Goal: Information Seeking & Learning: Learn about a topic

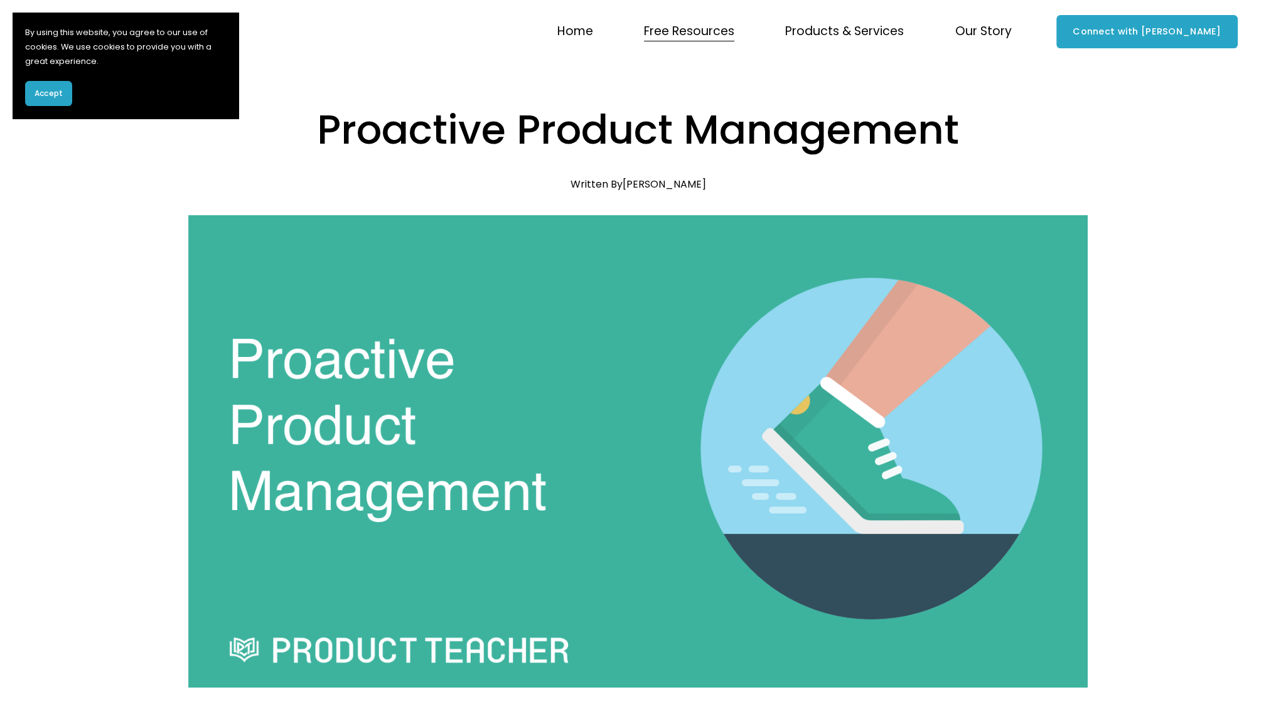
click at [56, 88] on span "Accept" at bounding box center [49, 93] width 28 height 11
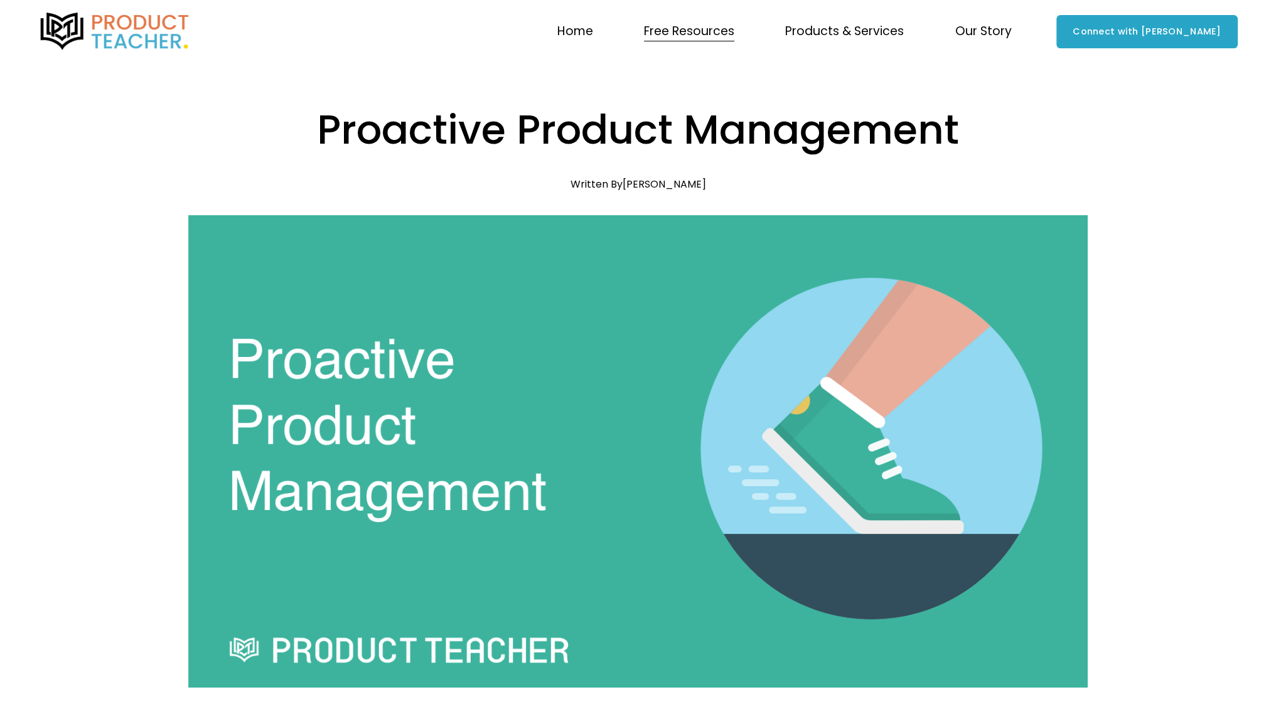
click at [593, 33] on link "Home" at bounding box center [575, 31] width 36 height 24
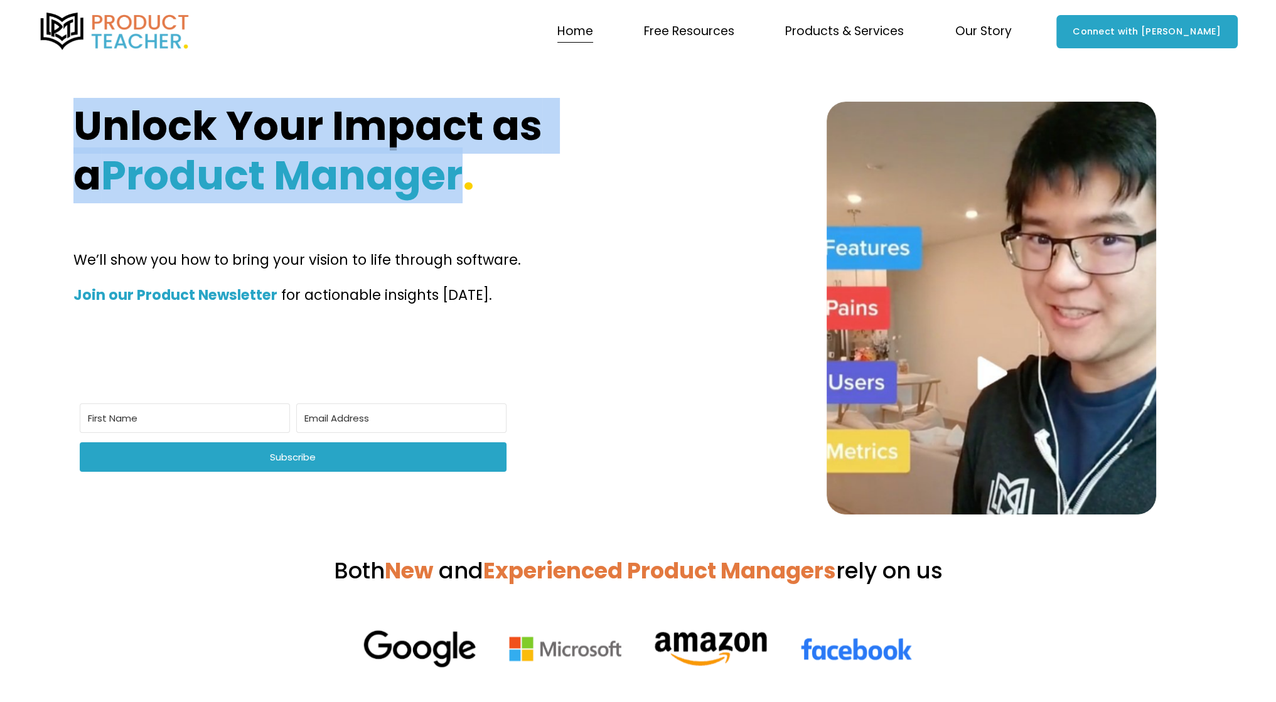
drag, startPoint x: 87, startPoint y: 124, endPoint x: 435, endPoint y: 195, distance: 355.4
click at [433, 183] on h1 "Unlock Your Impact as a Product Manager ." at bounding box center [402, 151] width 659 height 99
click at [425, 205] on div at bounding box center [425, 205] width 0 height 0
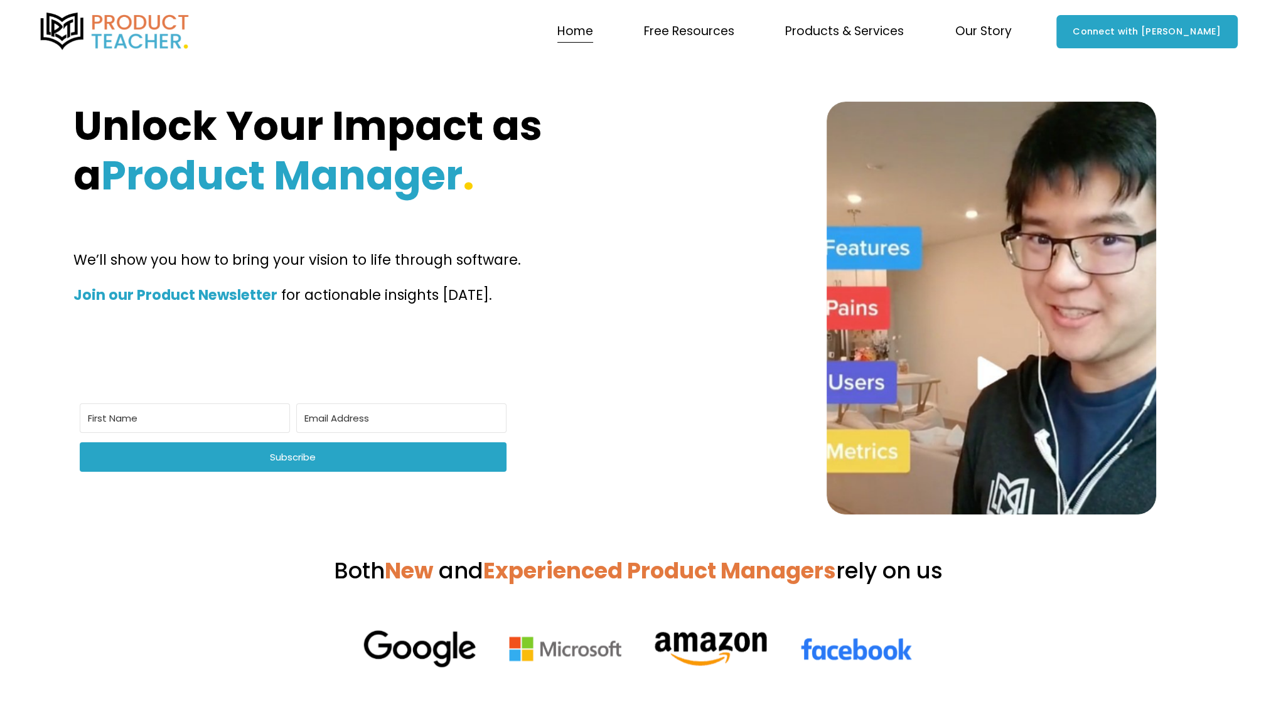
click at [703, 232] on div "Unlock Your Impact as a Product Manager . We’ll show you how to bring your visi…" at bounding box center [638, 308] width 1276 height 413
drag, startPoint x: 1089, startPoint y: 28, endPoint x: 1255, endPoint y: 20, distance: 165.8
click at [1255, 20] on div "Skip to Content Home" at bounding box center [638, 31] width 1276 height 63
click at [1247, 8] on div at bounding box center [1247, 8] width 0 height 0
click at [1225, 139] on div "Unlock Your Impact as a Product Manager . We’ll show you how to bring your visi…" at bounding box center [638, 308] width 1276 height 413
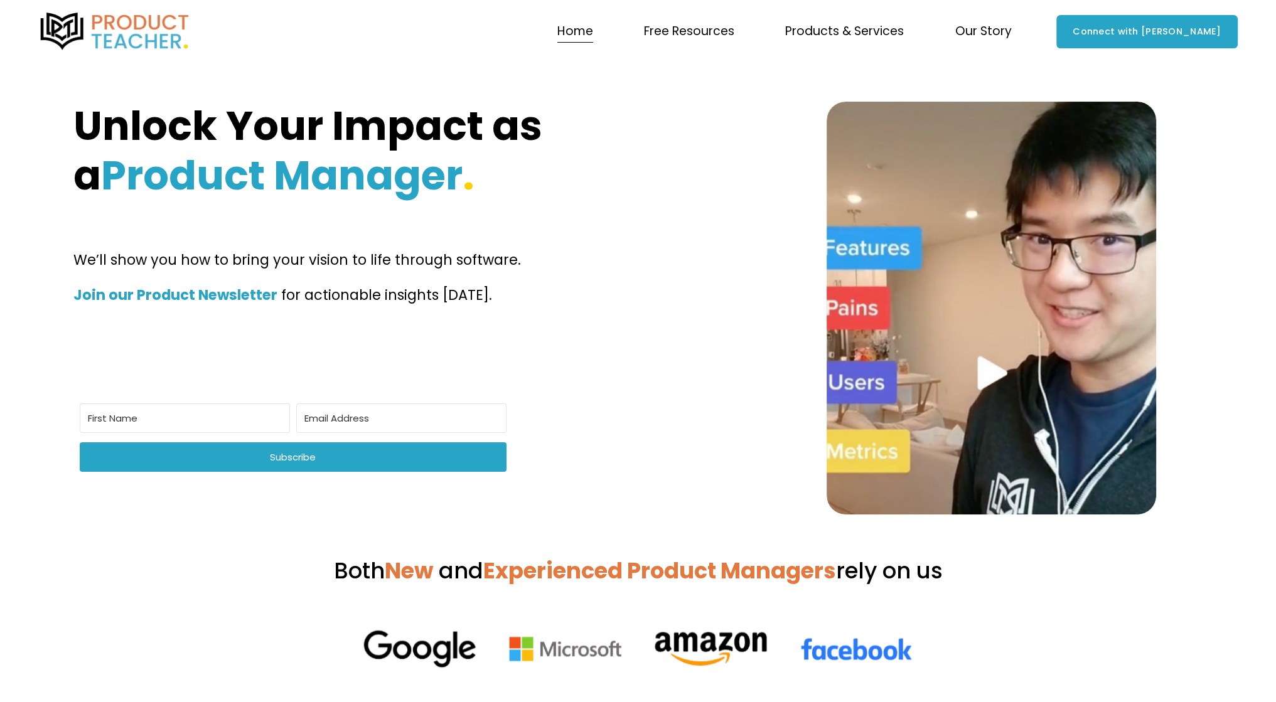
click at [221, 302] on strong "Join our Product Newsletter" at bounding box center [175, 295] width 204 height 20
click at [221, 297] on strong "Join our Product Newsletter" at bounding box center [175, 295] width 204 height 20
drag, startPoint x: 72, startPoint y: 299, endPoint x: 281, endPoint y: 294, distance: 209.0
click at [281, 294] on div "Unlock Your Impact as a Product Manager . We’ll show you how to bring your visi…" at bounding box center [638, 308] width 1276 height 413
click at [374, 326] on div at bounding box center [338, 316] width 119 height 25
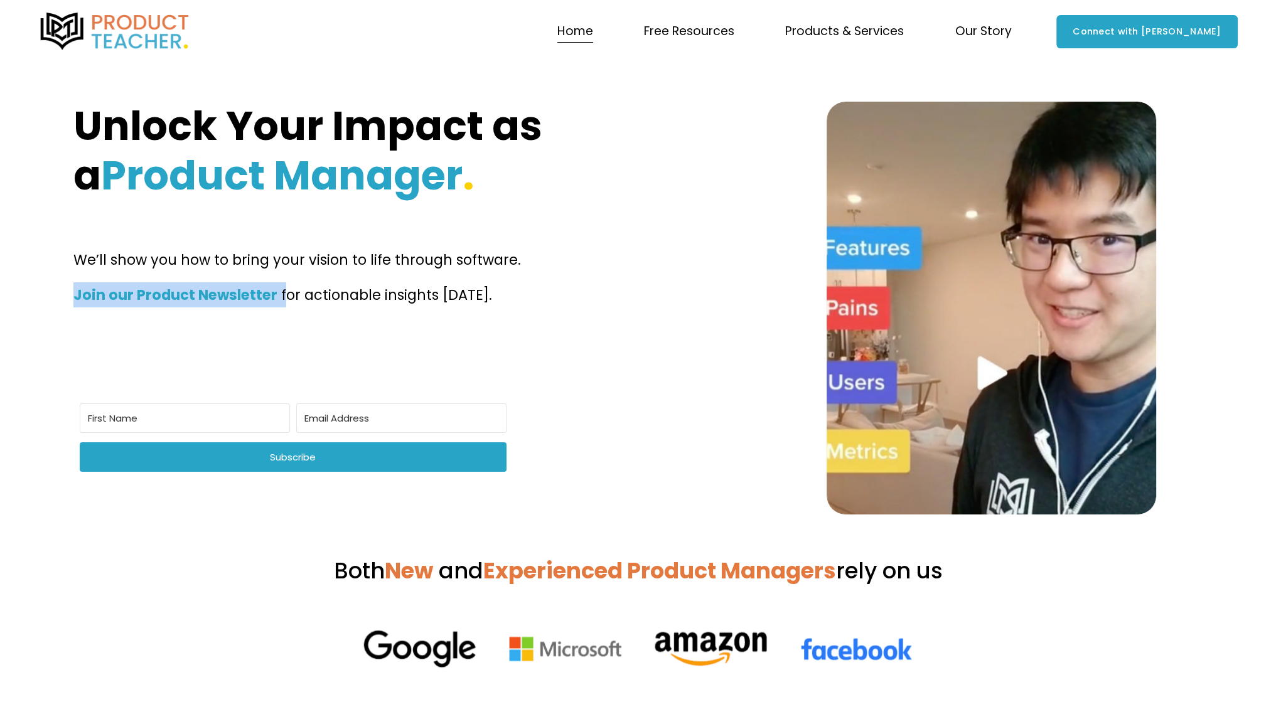
click at [164, 313] on div "We’ll show you how to bring your vision to life through software. Join our Prod…" at bounding box center [402, 295] width 659 height 97
drag, startPoint x: 75, startPoint y: 293, endPoint x: 357, endPoint y: 301, distance: 282.4
click at [357, 301] on p "Join our Product Newsletter for actionable insights today." at bounding box center [402, 294] width 659 height 25
click at [356, 302] on span "for actionable insights today." at bounding box center [386, 295] width 211 height 20
drag, startPoint x: 484, startPoint y: 300, endPoint x: 61, endPoint y: 295, distance: 423.5
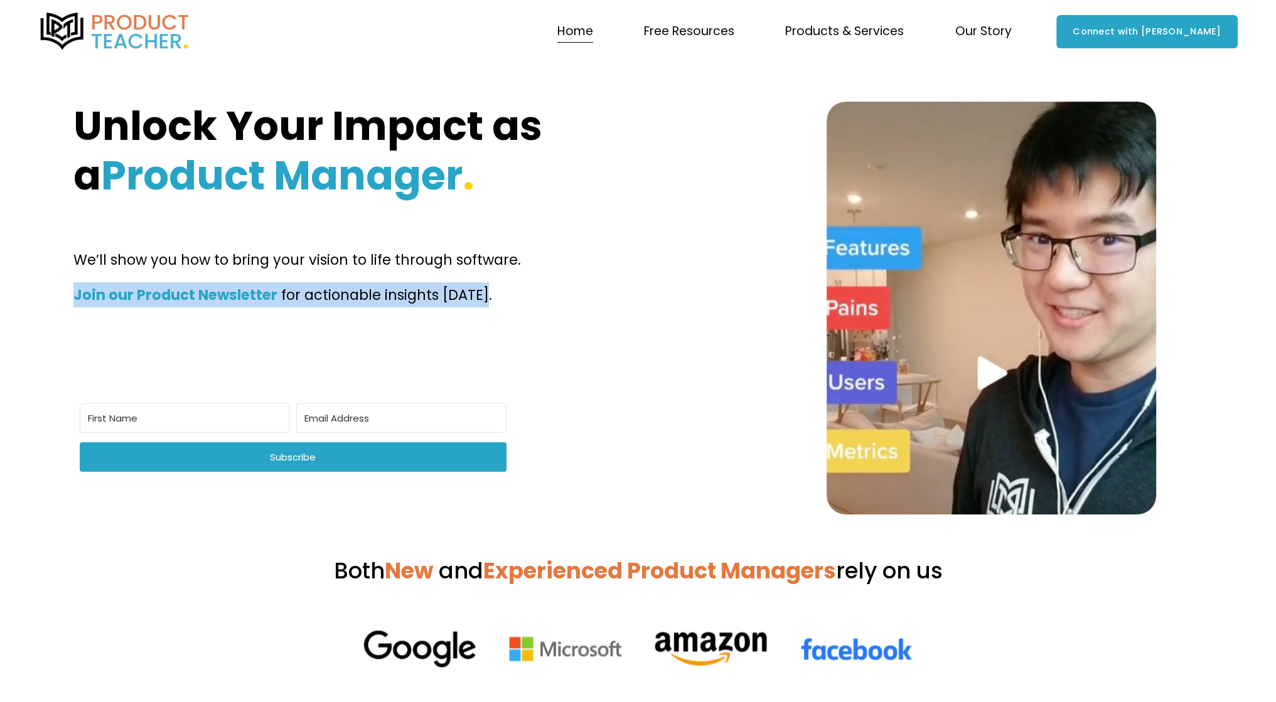
click at [61, 295] on div "Unlock Your Impact as a Product Manager . We’ll show you how to bring your visi…" at bounding box center [638, 308] width 1276 height 413
click at [53, 268] on div at bounding box center [53, 268] width 0 height 0
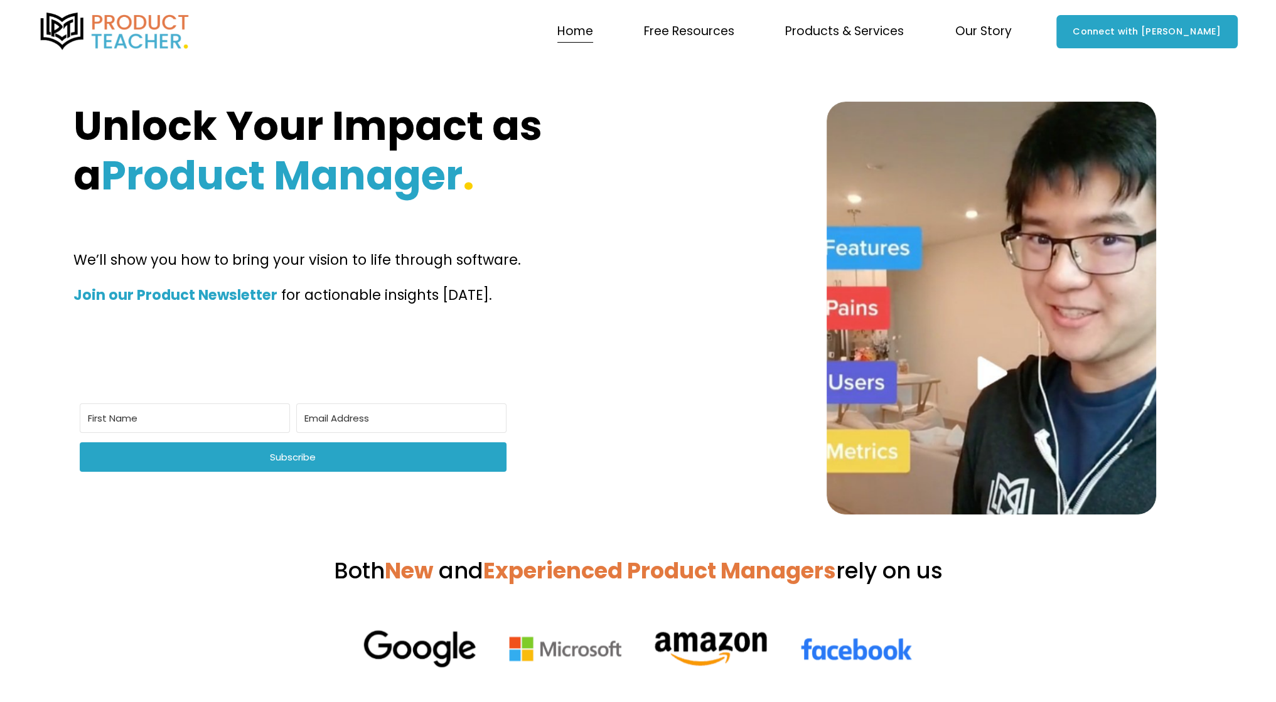
drag, startPoint x: 198, startPoint y: 389, endPoint x: 339, endPoint y: 416, distance: 143.7
click at [573, 304] on p "Join our Product Newsletter for actionable insights today." at bounding box center [402, 294] width 659 height 25
click at [349, 291] on span "for actionable insights today." at bounding box center [386, 295] width 211 height 20
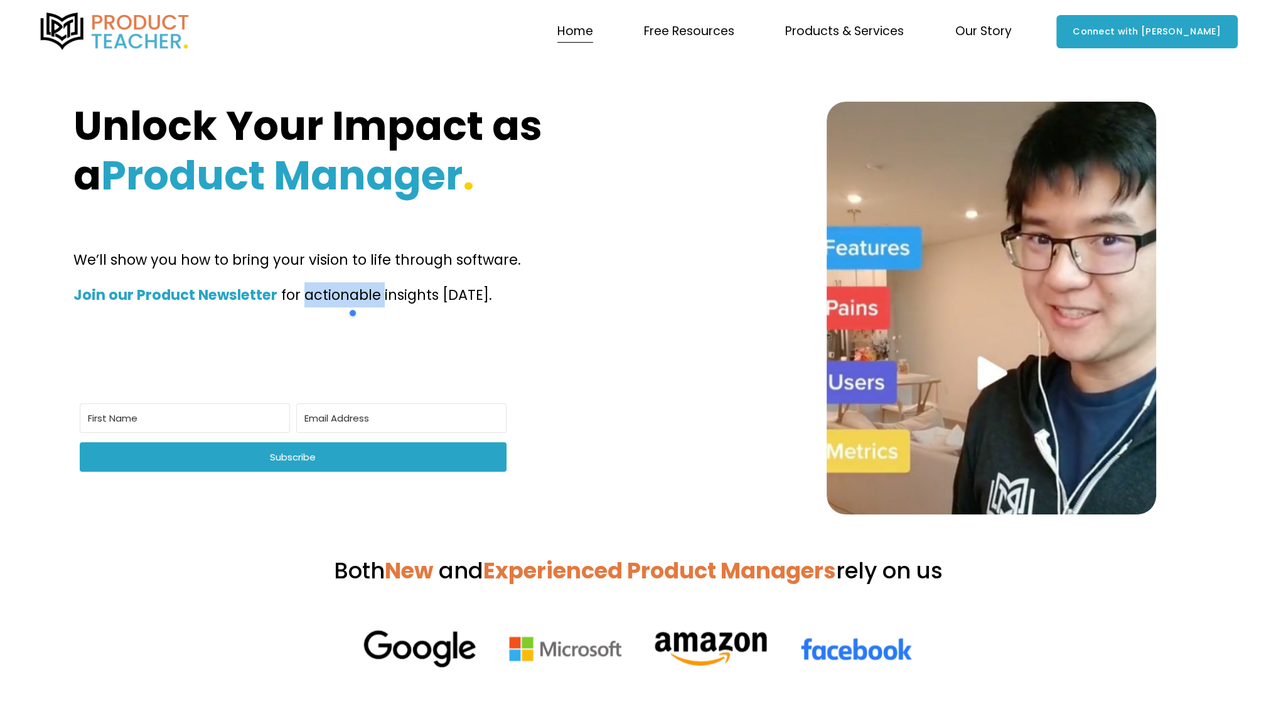
click at [341, 268] on div at bounding box center [341, 268] width 0 height 0
click at [534, 315] on div "We’ll show you how to bring your vision to life through software. Join our Prod…" at bounding box center [402, 295] width 659 height 97
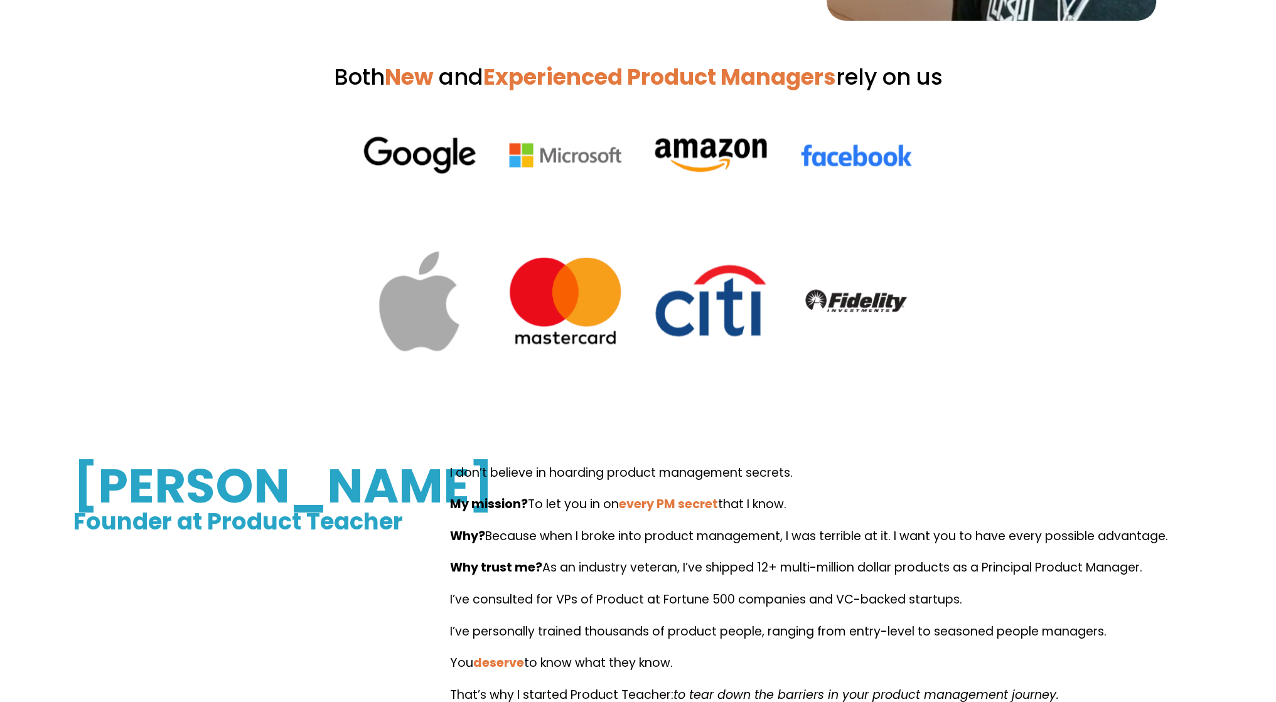
scroll to position [502, 0]
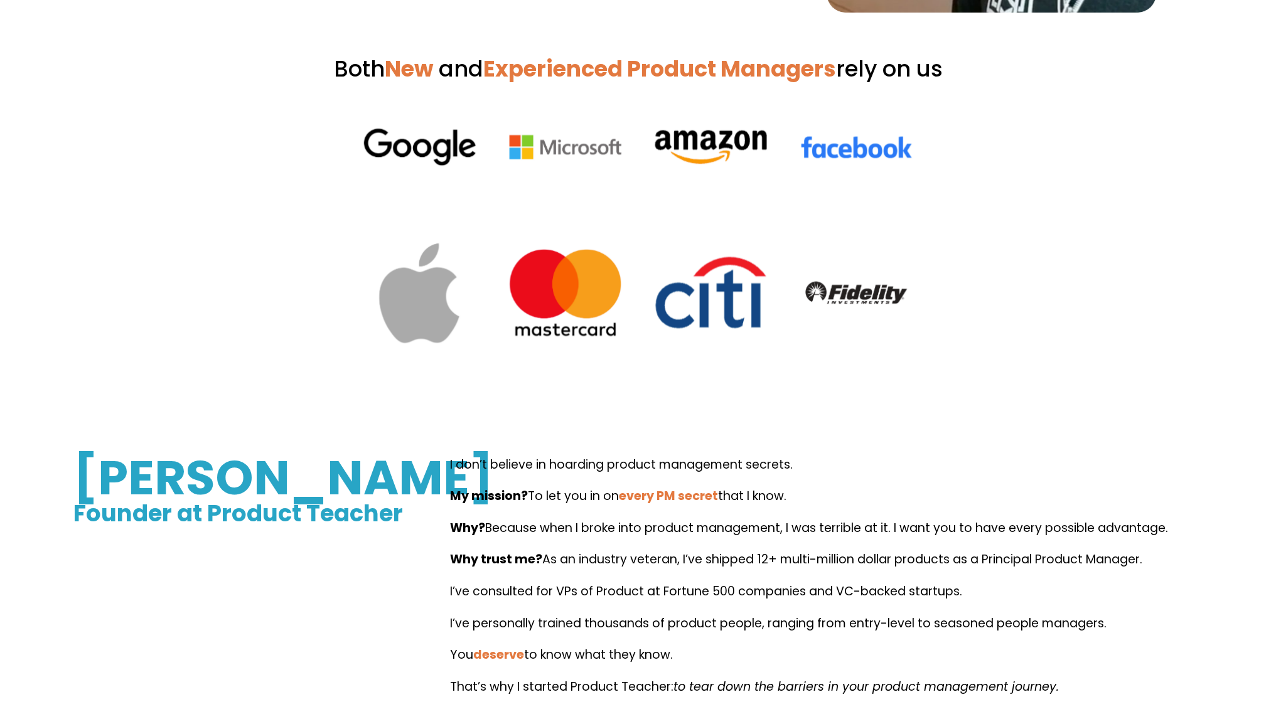
drag, startPoint x: 959, startPoint y: 73, endPoint x: 328, endPoint y: 72, distance: 631.2
click at [328, 72] on h3 "Both New and Experienced Product Managers rely on us" at bounding box center [637, 69] width 1129 height 29
click at [319, 85] on div at bounding box center [319, 85] width 0 height 0
click at [1001, 104] on div at bounding box center [637, 236] width 1129 height 267
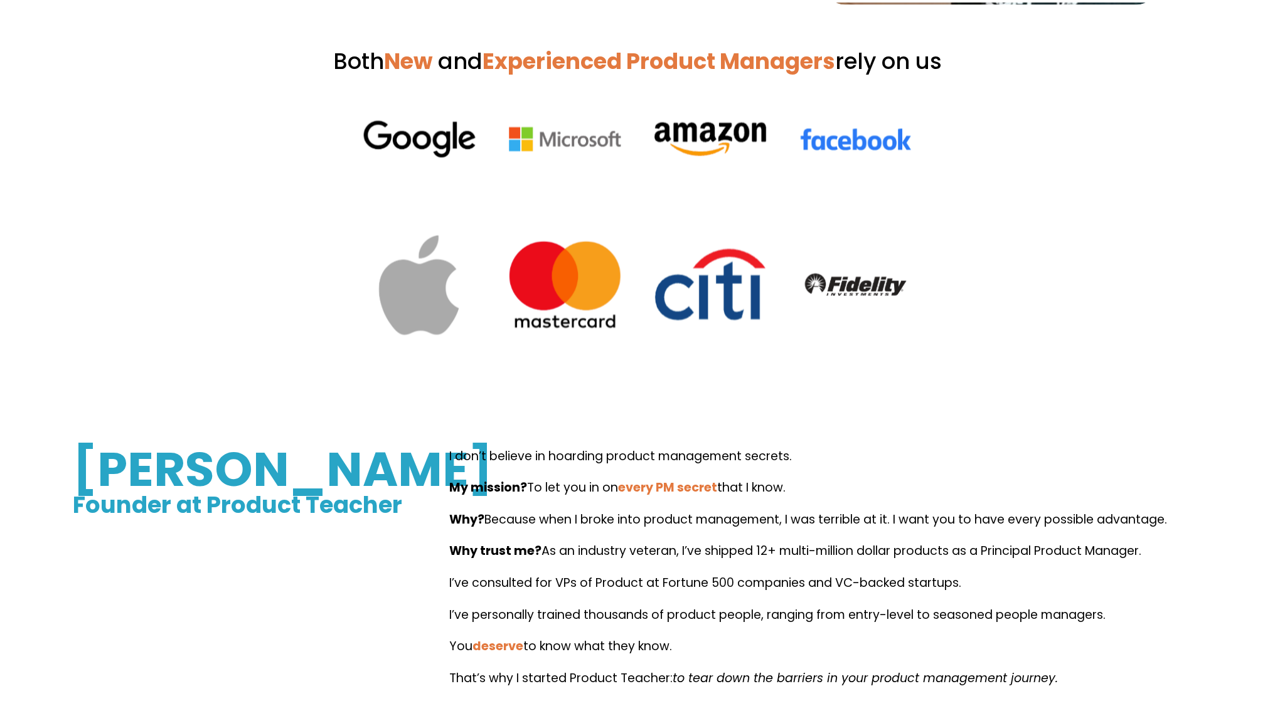
scroll to position [753, 0]
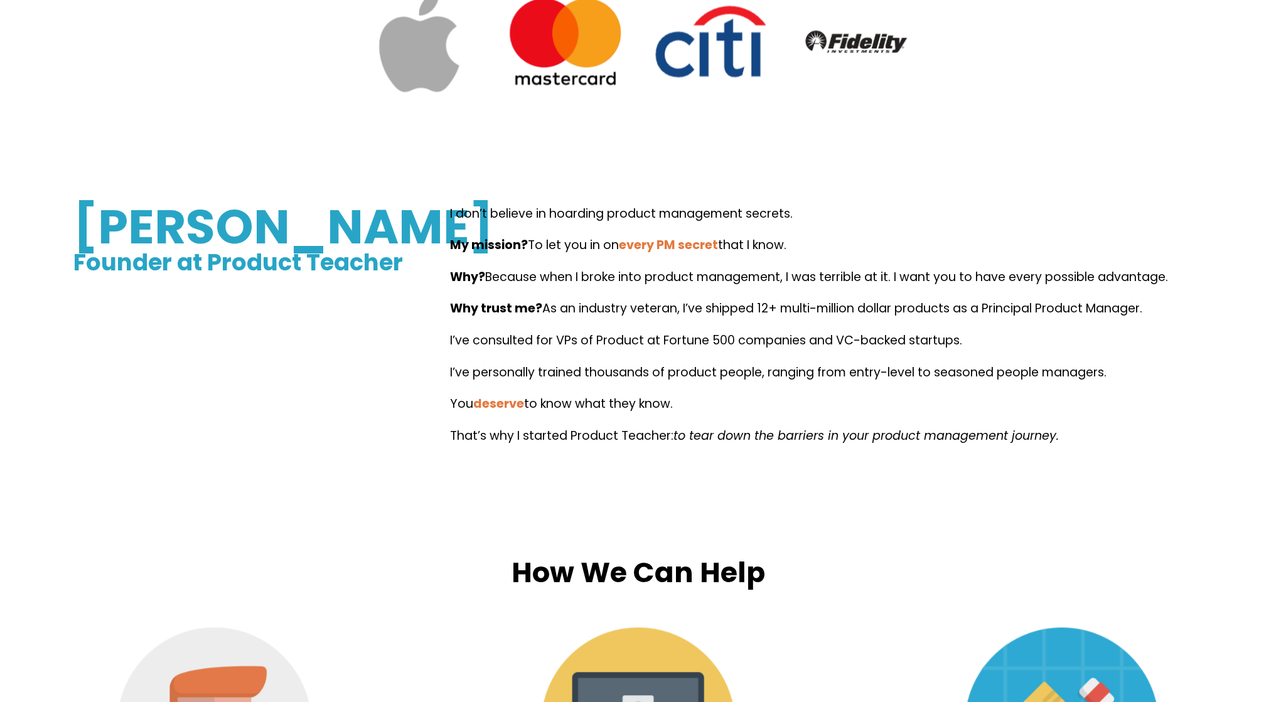
drag, startPoint x: 53, startPoint y: 236, endPoint x: 418, endPoint y: 258, distance: 366.5
click at [418, 258] on div "Clement Kao Founder at Product Teacher I don’t believe in hoarding product mana…" at bounding box center [638, 336] width 1276 height 267
click at [368, 374] on div "Clement Kao Founder at Product Teacher I don’t believe in hoarding product mana…" at bounding box center [638, 336] width 1276 height 267
click at [552, 208] on p "I don’t believe in hoarding product management secrets." at bounding box center [826, 214] width 753 height 22
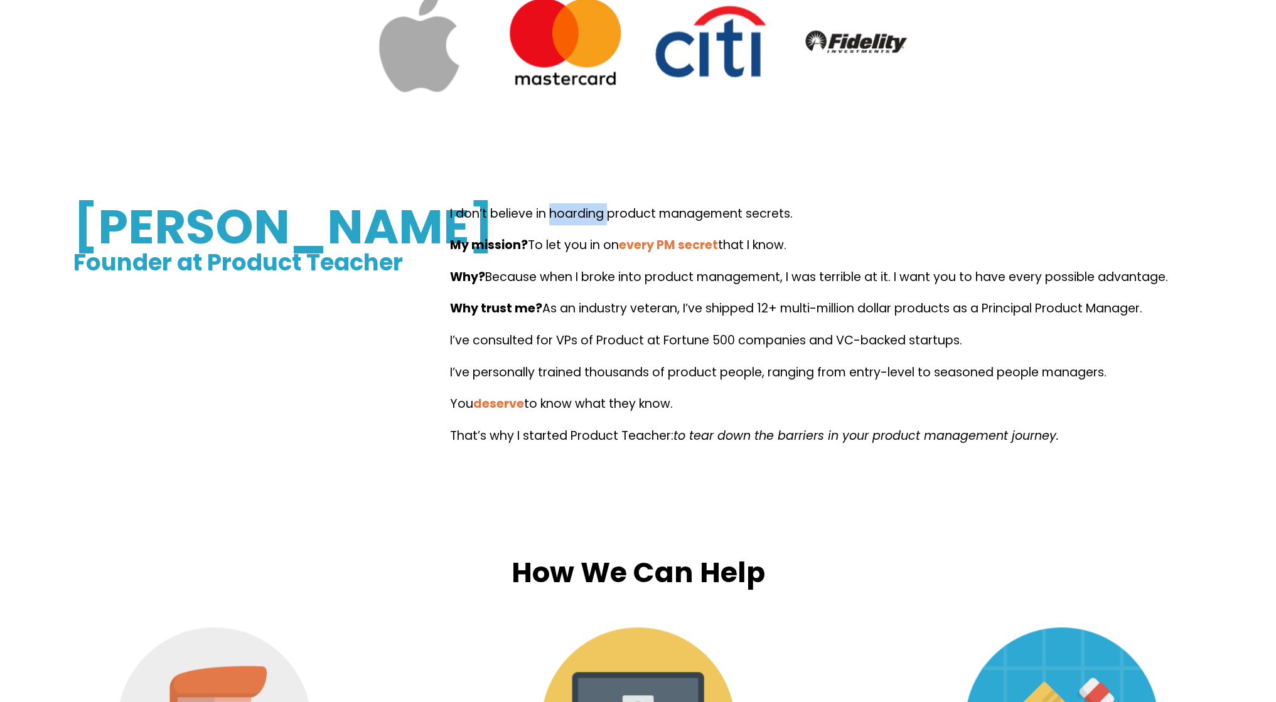
click at [544, 189] on div at bounding box center [544, 189] width 0 height 0
click at [861, 206] on p "I don’t believe in hoarding product management secrets." at bounding box center [826, 214] width 753 height 22
drag, startPoint x: 801, startPoint y: 215, endPoint x: 451, endPoint y: 218, distance: 349.5
click at [451, 218] on p "I don’t believe in hoarding product management secrets." at bounding box center [826, 214] width 753 height 22
click at [447, 210] on div "Clement Kao Founder at Product Teacher I don’t believe in hoarding product mana…" at bounding box center [638, 336] width 1276 height 267
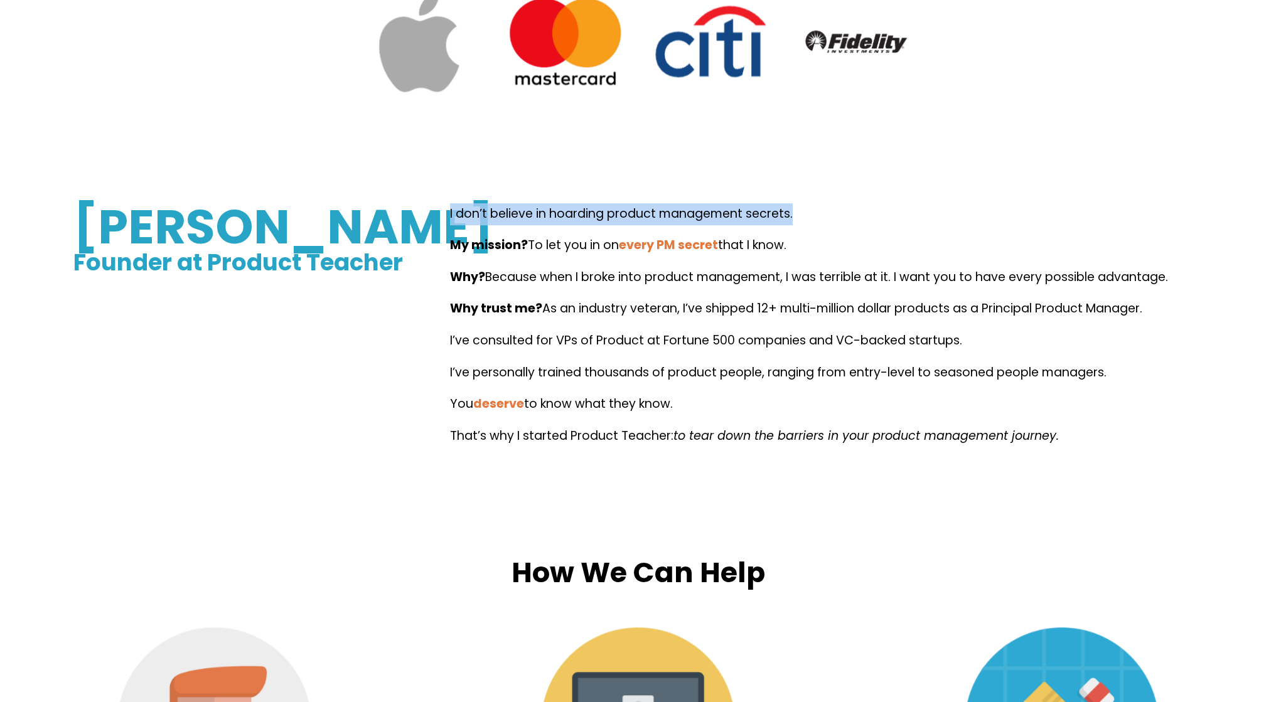
drag, startPoint x: 447, startPoint y: 210, endPoint x: 796, endPoint y: 203, distance: 348.9
click at [796, 203] on div "Clement Kao Founder at Product Teacher I don’t believe in hoarding product mana…" at bounding box center [638, 336] width 1276 height 351
click at [787, 189] on div at bounding box center [787, 189] width 0 height 0
click at [973, 232] on div "I don’t believe in hoarding product management secrets. My mission? To let you …" at bounding box center [826, 325] width 753 height 244
click at [577, 216] on p "I don’t believe in hoarding product management secrets." at bounding box center [826, 214] width 753 height 22
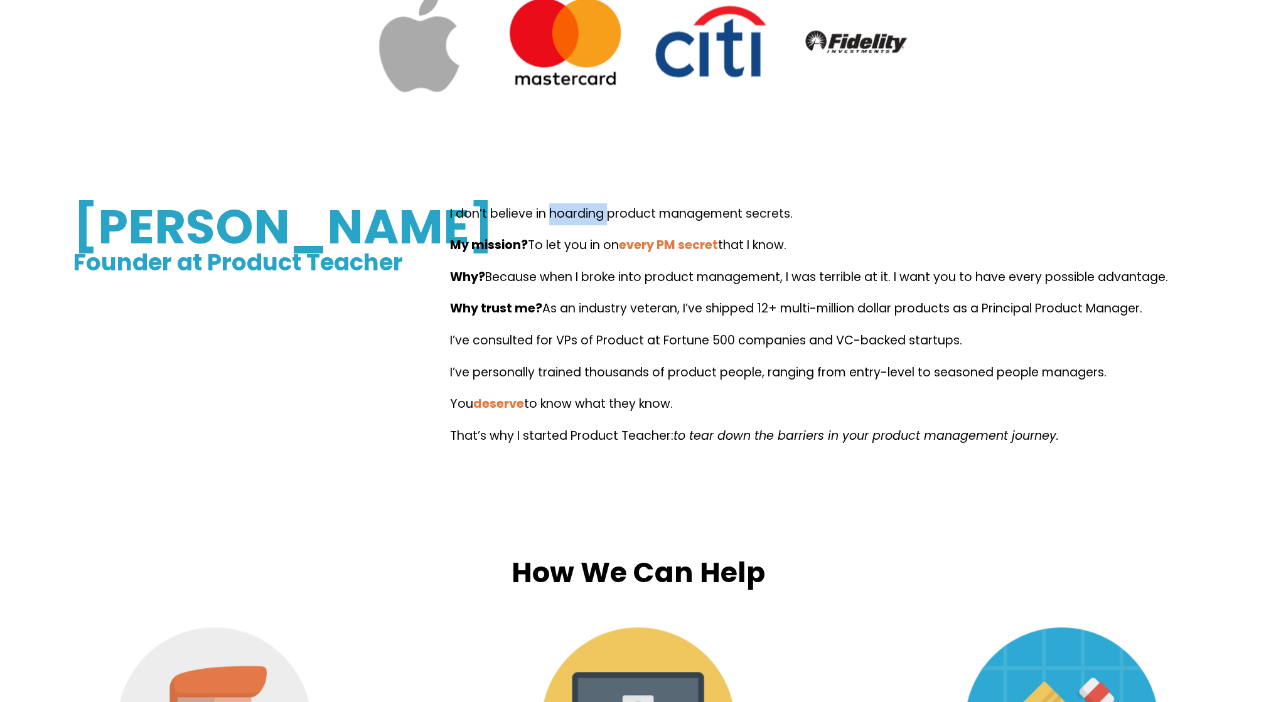
click at [577, 216] on p "I don’t believe in hoarding product management secrets." at bounding box center [826, 214] width 753 height 22
click at [569, 225] on div at bounding box center [569, 225] width 0 height 0
click at [951, 206] on p "I don’t believe in hoarding product management secrets." at bounding box center [826, 214] width 753 height 22
click at [565, 218] on p "I don’t believe in hoarding product management secrets." at bounding box center [826, 214] width 753 height 22
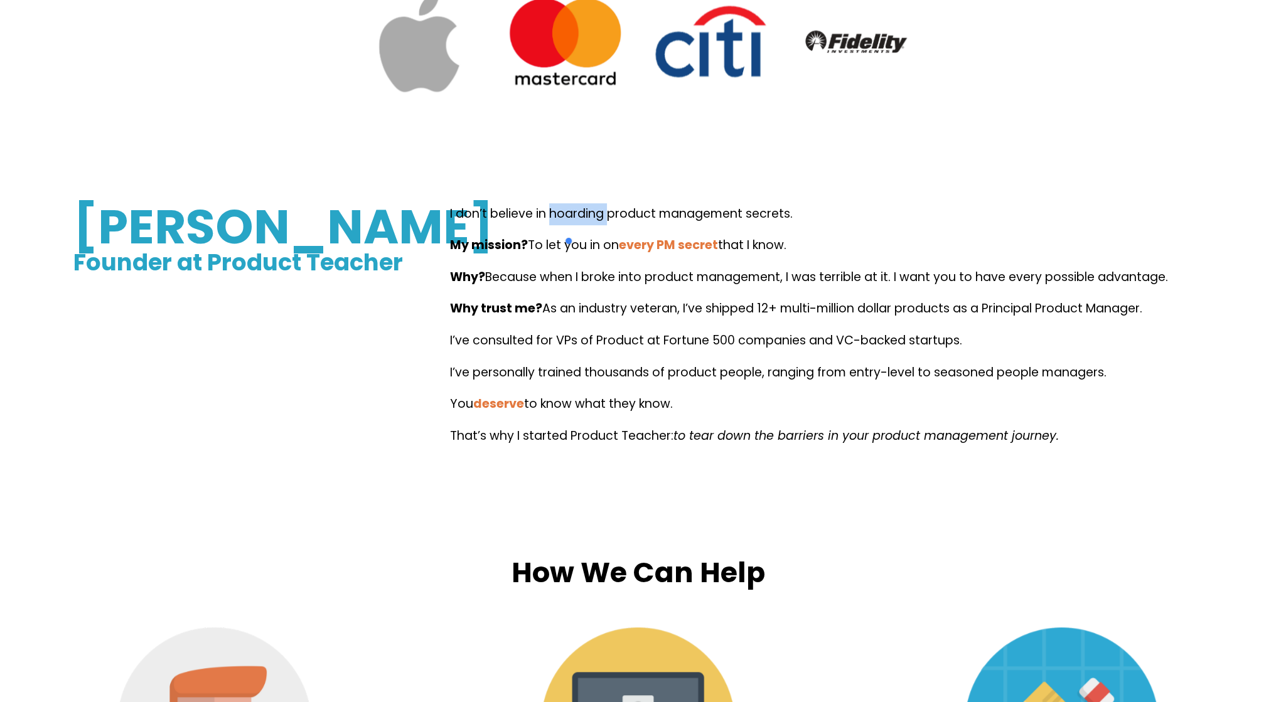
copy p "hoarding"
click at [730, 190] on div "Clement Kao Founder at Product Teacher I don’t believe in hoarding product mana…" at bounding box center [638, 336] width 1276 height 351
drag, startPoint x: 448, startPoint y: 215, endPoint x: 806, endPoint y: 218, distance: 357.6
click at [806, 218] on div "Clement Kao Founder at Product Teacher I don’t believe in hoarding product mana…" at bounding box center [638, 336] width 1276 height 267
